Goal: Task Accomplishment & Management: Complete application form

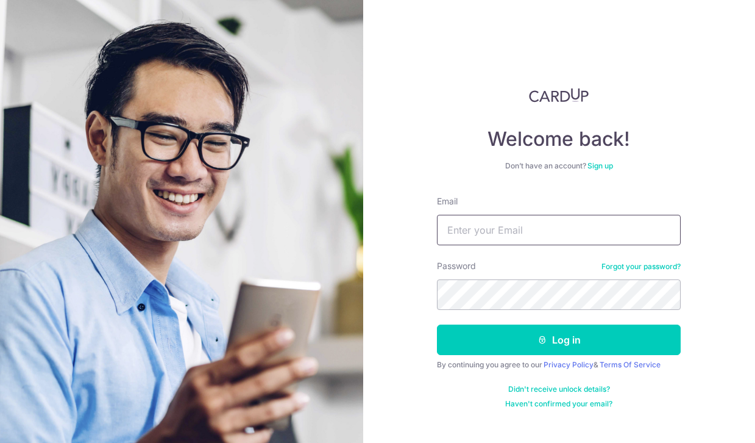
type input "[EMAIL_ADDRESS][DOMAIN_NAME]"
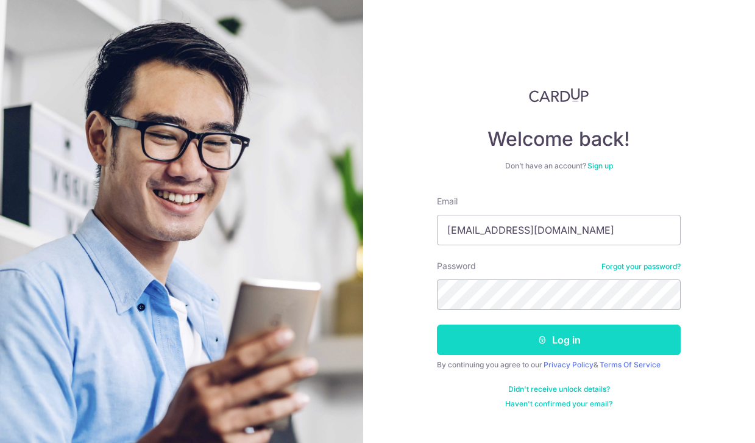
click at [518, 333] on button "Log in" at bounding box center [559, 339] width 244 height 30
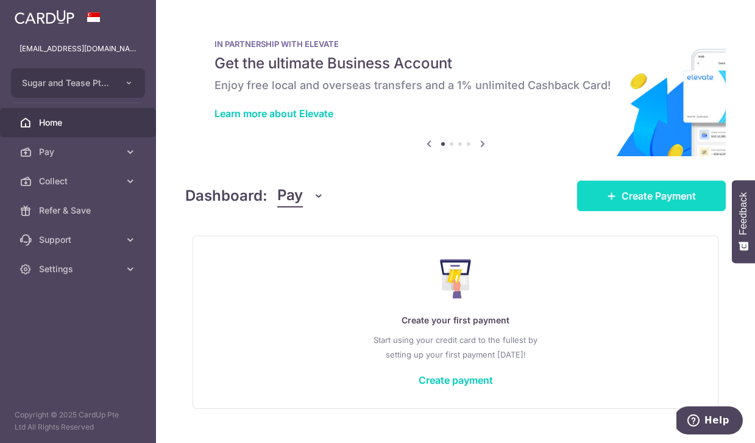
click at [610, 185] on link "Create Payment" at bounding box center [651, 195] width 149 height 30
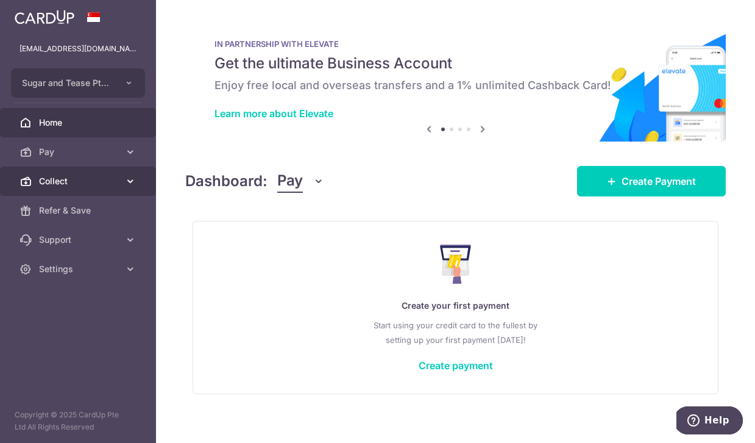
click at [66, 185] on span "Collect" at bounding box center [79, 181] width 80 height 12
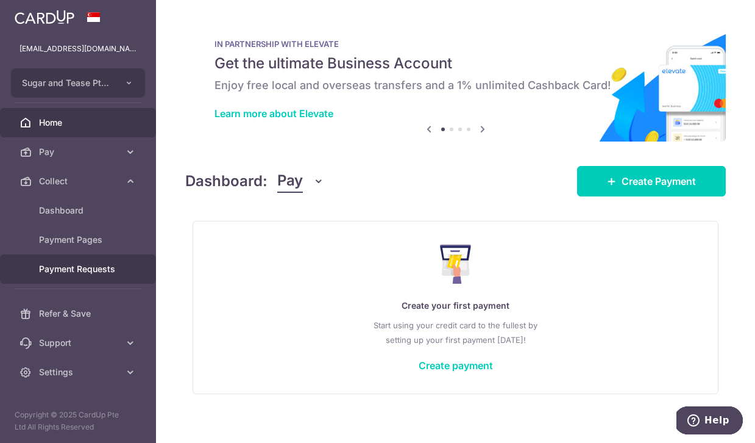
click at [93, 272] on span "Payment Requests" at bounding box center [79, 269] width 80 height 12
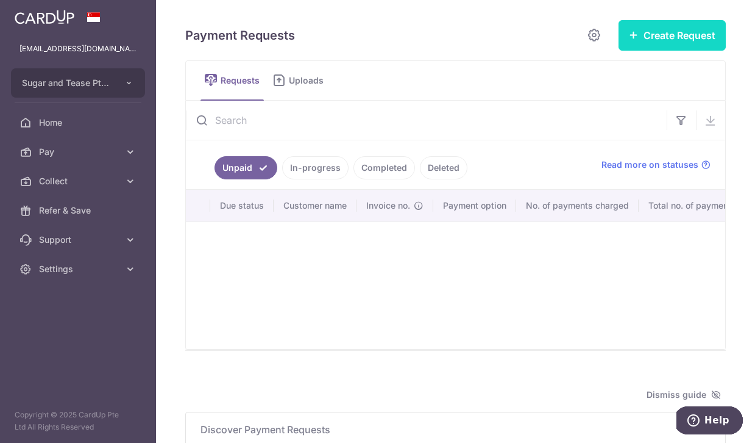
click at [658, 38] on button "Create Request" at bounding box center [672, 35] width 107 height 30
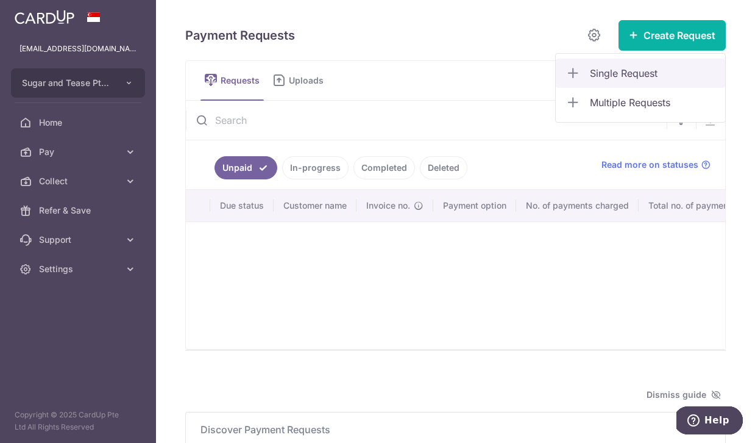
click at [618, 66] on span "Single Request" at bounding box center [653, 73] width 126 height 15
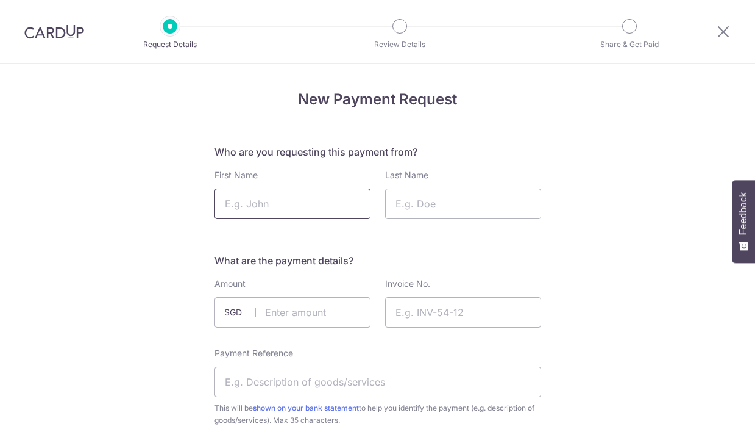
click at [321, 203] on input "First Name" at bounding box center [293, 203] width 156 height 30
type input "Amelia"
type input "Lie"
click at [278, 318] on input "text" at bounding box center [293, 312] width 156 height 30
type input "516.00"
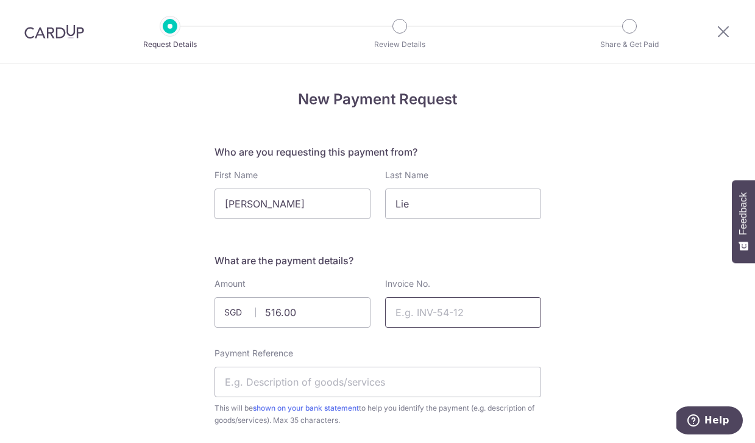
click at [488, 311] on input "Invoice No." at bounding box center [463, 312] width 156 height 30
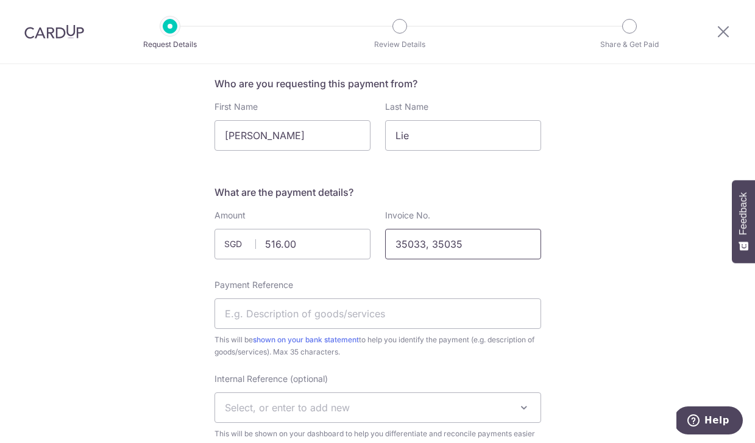
scroll to position [88, 0]
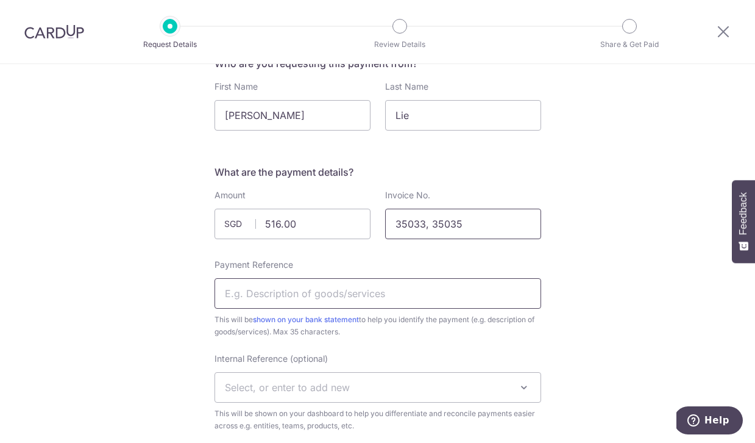
type input "35033, 35035"
click at [465, 293] on input "Payment Reference" at bounding box center [378, 293] width 327 height 30
type input "C"
type input "D"
type input "C"
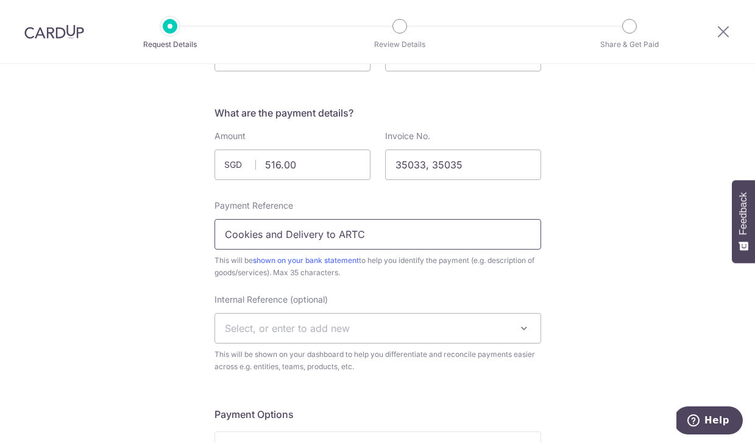
scroll to position [168, 0]
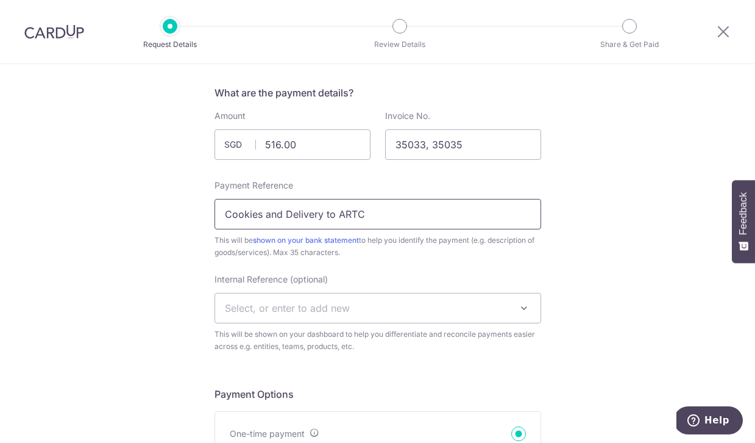
type input "Cookies and Delivery to ARTC"
click at [291, 312] on span "Select, or enter to add new" at bounding box center [287, 308] width 125 height 12
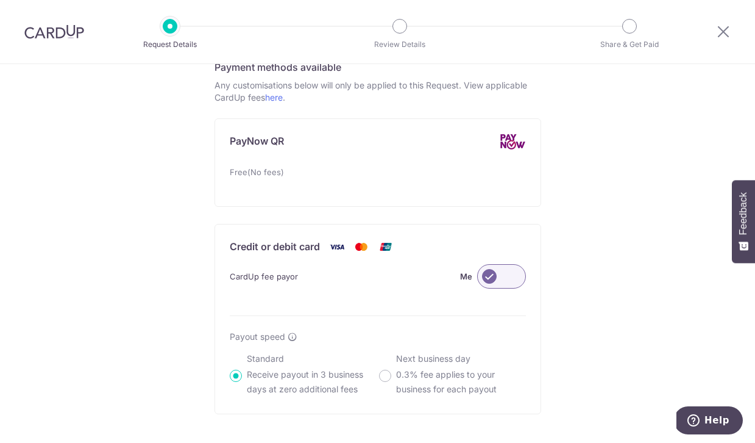
scroll to position [679, 0]
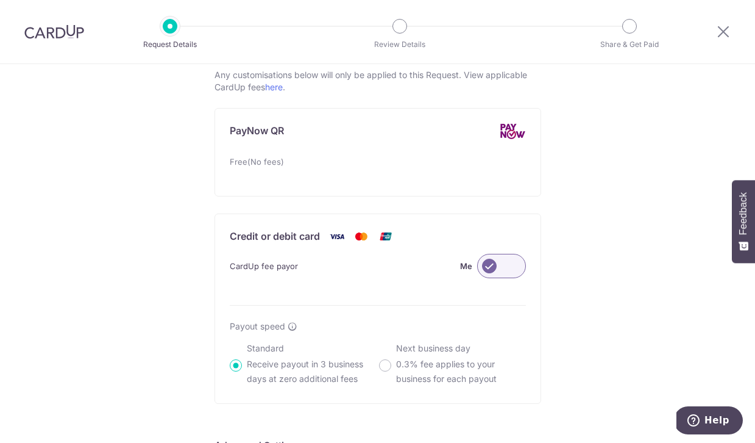
click at [501, 265] on label at bounding box center [501, 266] width 49 height 24
click at [0, 0] on input "Me" at bounding box center [0, 0] width 0 height 0
click at [501, 265] on label at bounding box center [501, 266] width 49 height 24
click at [0, 0] on input "Customer" at bounding box center [0, 0] width 0 height 0
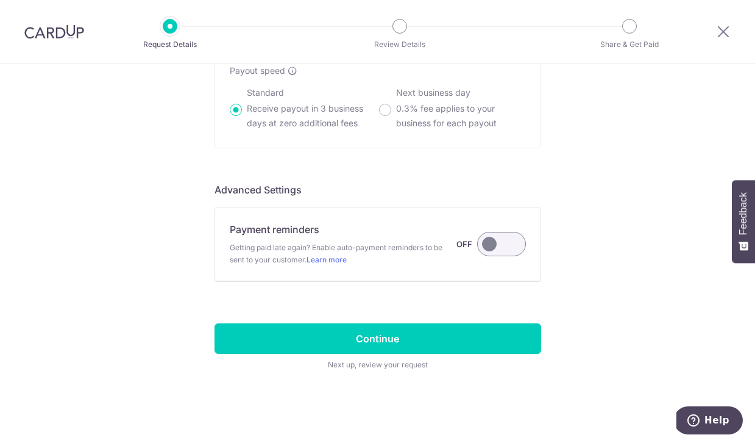
scroll to position [934, 0]
click at [499, 247] on label at bounding box center [501, 244] width 49 height 24
click at [0, 0] on input "Payment reminders Getting paid late again? Enable auto-payment reminders to be …" at bounding box center [0, 0] width 0 height 0
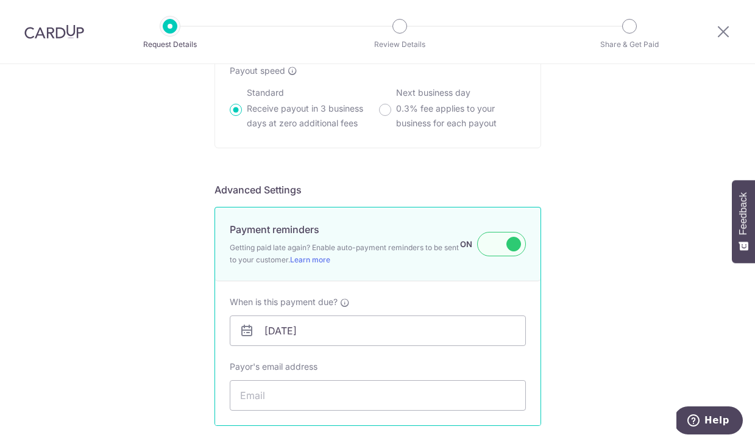
click at [499, 247] on label at bounding box center [501, 244] width 49 height 24
click at [0, 0] on input "Payment reminders Getting paid late again? Enable auto-payment reminders to be …" at bounding box center [0, 0] width 0 height 0
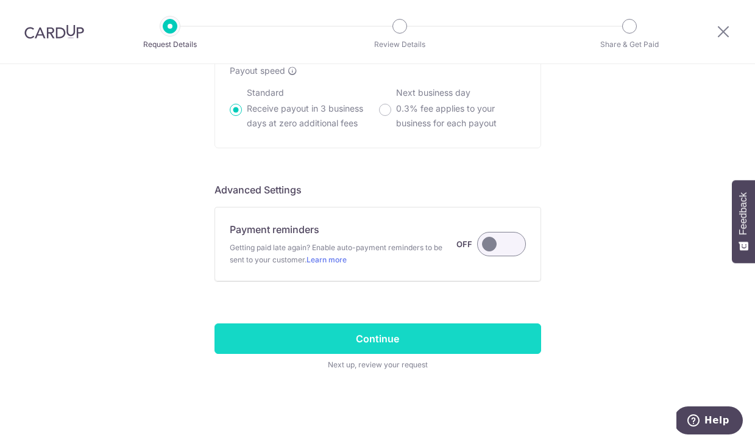
click at [386, 334] on input "Continue" at bounding box center [378, 338] width 327 height 30
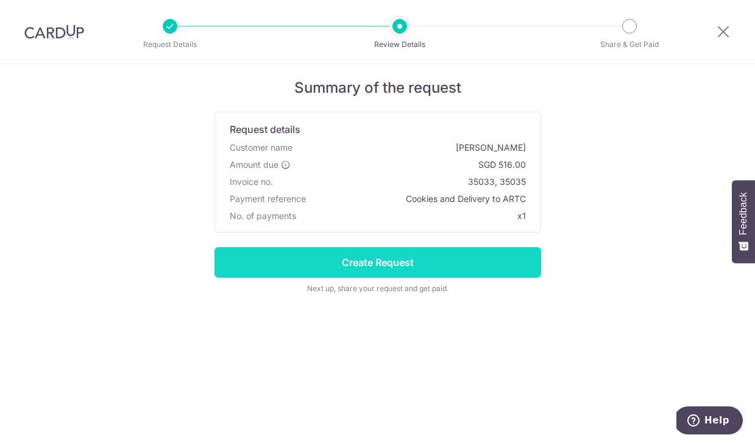
click at [389, 266] on input "Create Request" at bounding box center [378, 262] width 327 height 30
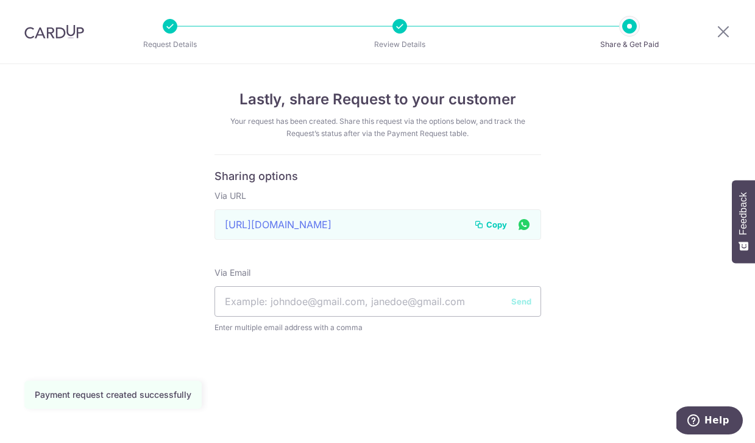
click at [497, 221] on span "Copy" at bounding box center [496, 224] width 21 height 12
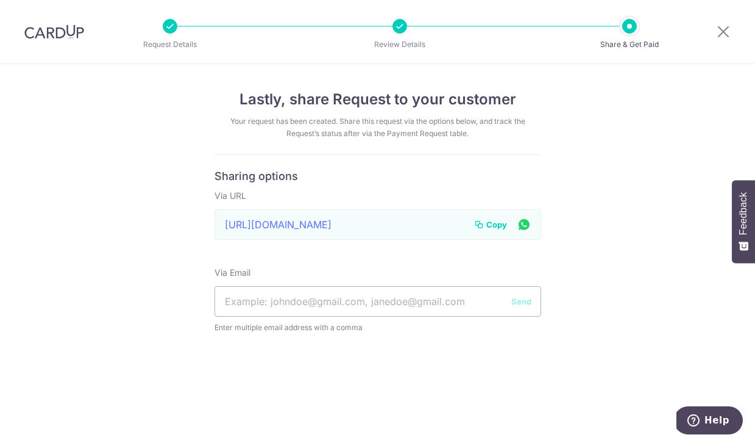
click at [497, 221] on span "Copy" at bounding box center [496, 224] width 21 height 12
